Goal: Check status: Check status

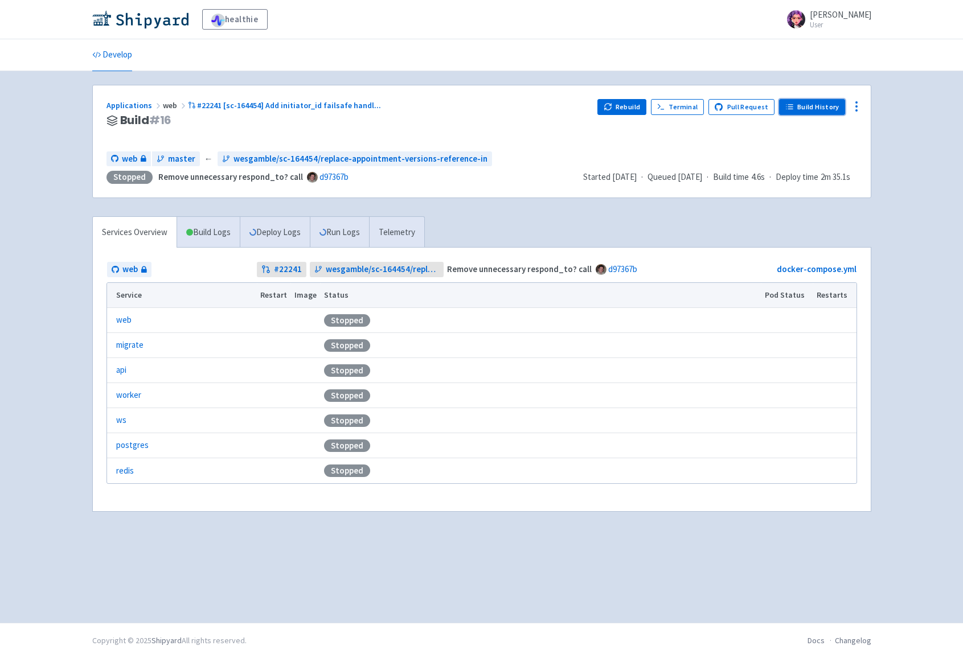
click at [830, 106] on link "Build History" at bounding box center [812, 107] width 66 height 16
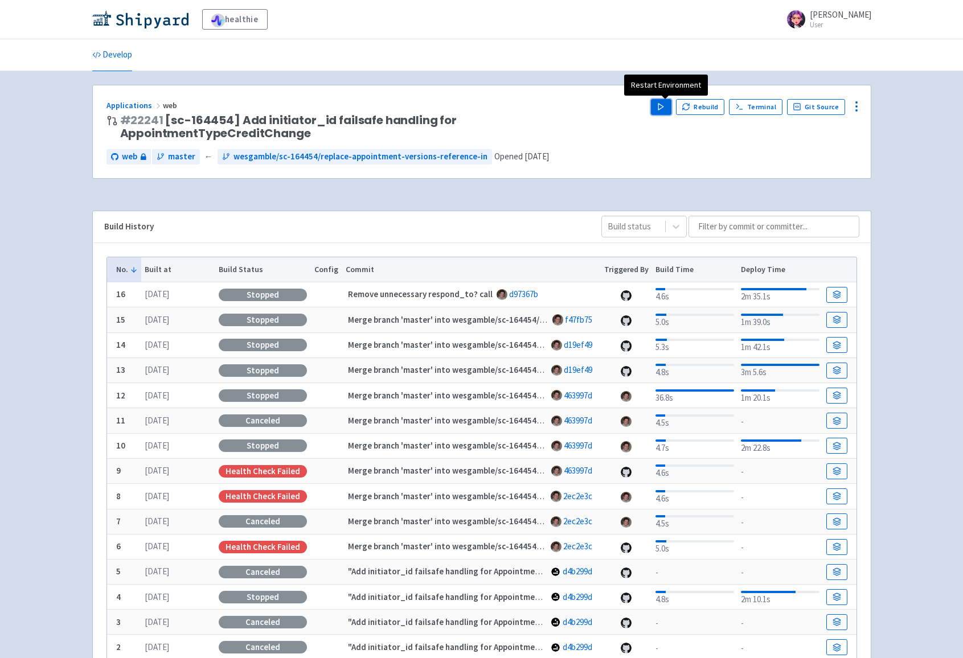
click at [663, 109] on polygon "button" at bounding box center [660, 107] width 5 height 6
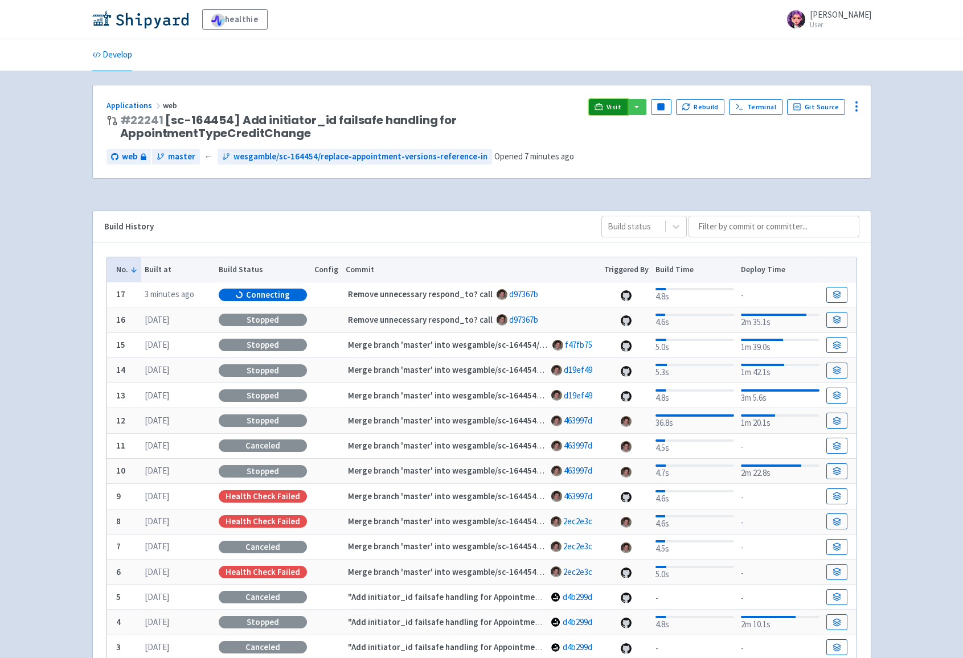
click at [609, 104] on link "Visit" at bounding box center [608, 107] width 39 height 16
